Goal: Information Seeking & Learning: Learn about a topic

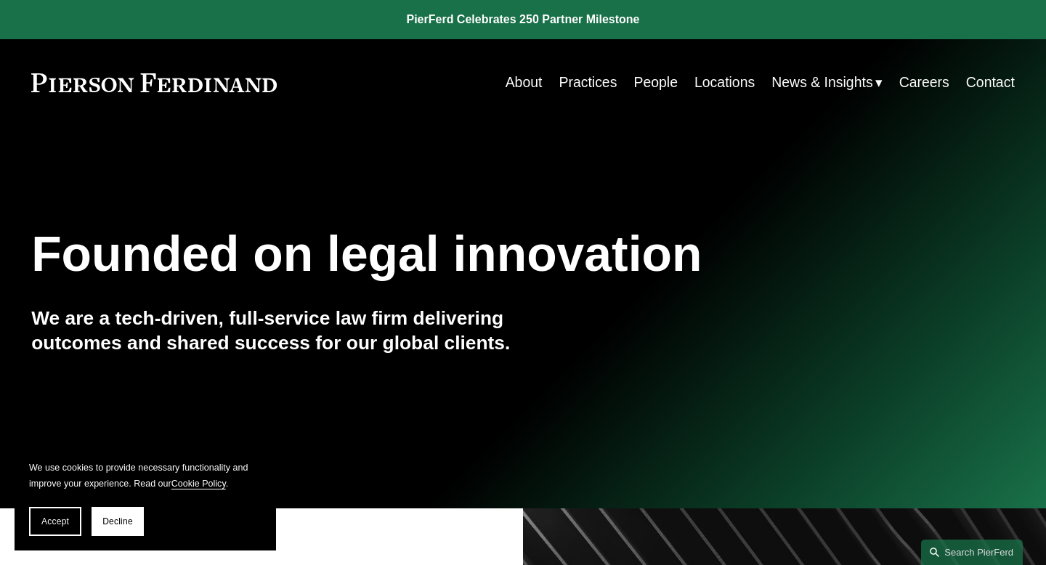
click at [579, 86] on link "Practices" at bounding box center [588, 82] width 58 height 28
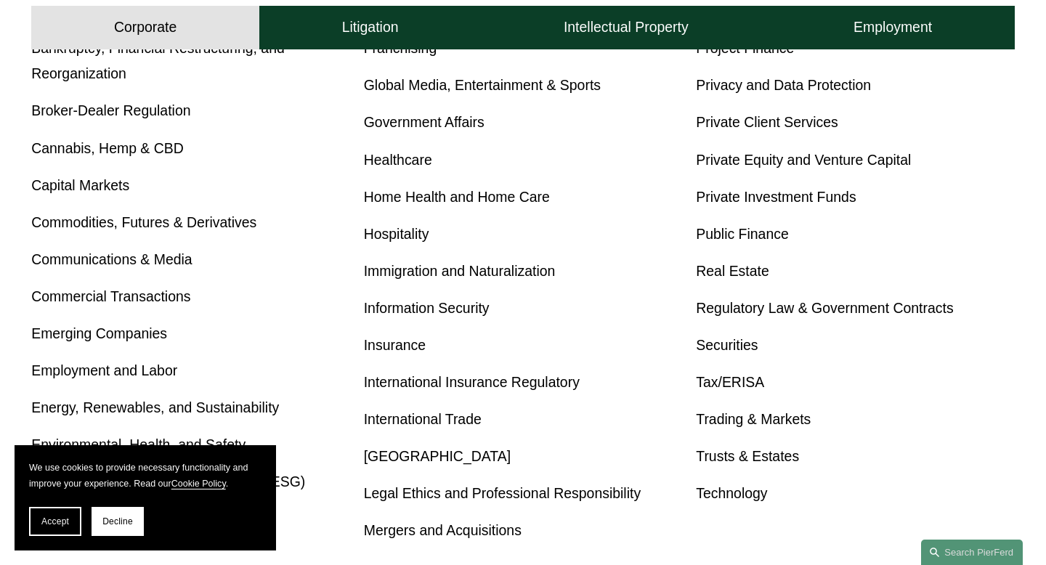
scroll to position [670, 0]
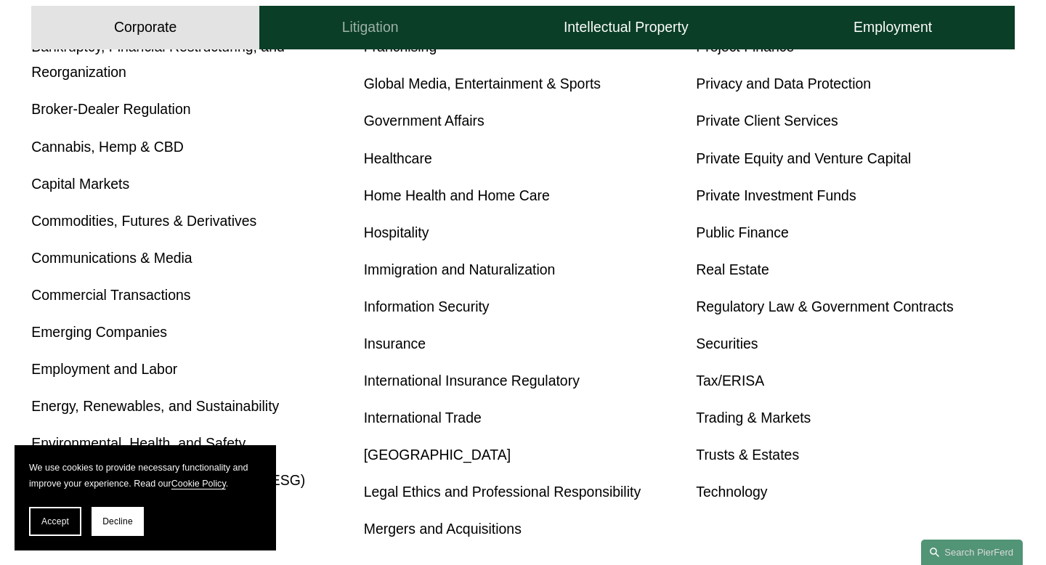
click at [388, 26] on h4 "Litigation" at bounding box center [370, 28] width 57 height 18
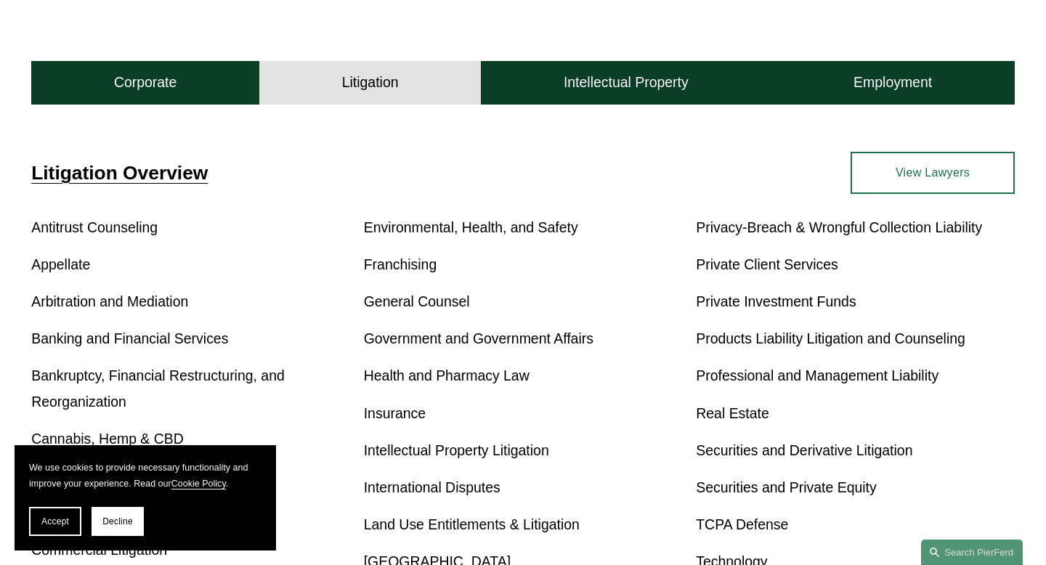
scroll to position [414, 0]
